Goal: Find specific page/section: Find specific page/section

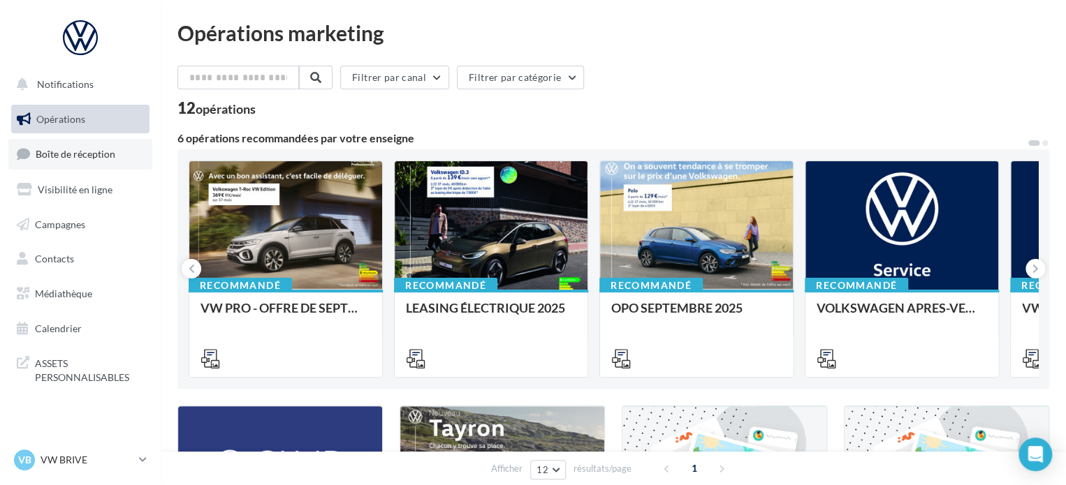
click at [106, 150] on span "Boîte de réception" at bounding box center [76, 154] width 80 height 12
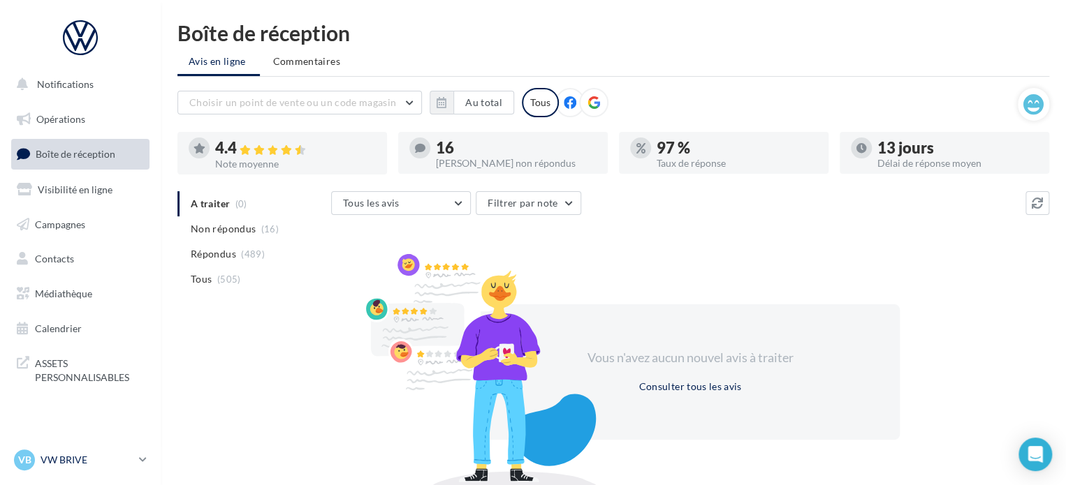
click at [117, 455] on p "VW BRIVE" at bounding box center [87, 460] width 93 height 14
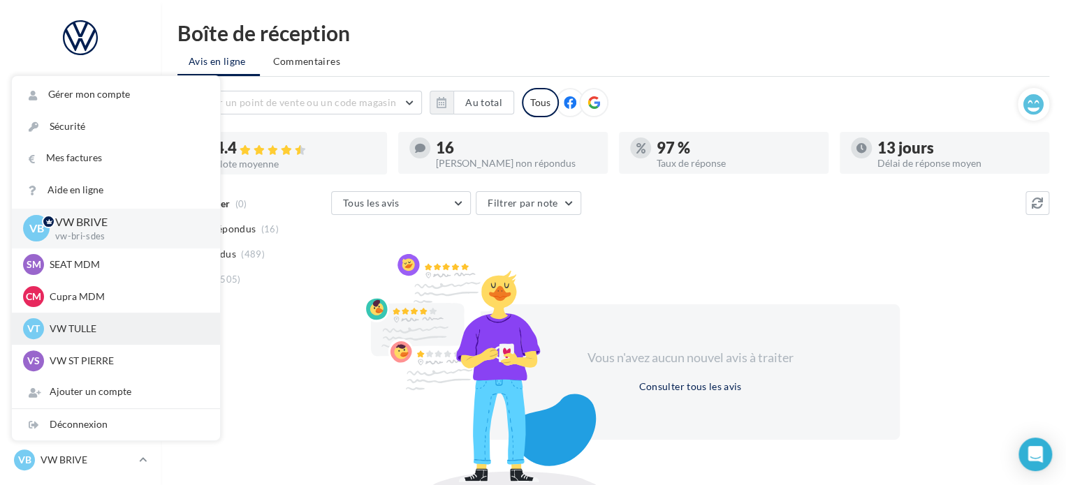
click at [98, 322] on p "VW TULLE" at bounding box center [127, 329] width 154 height 14
